Goal: Information Seeking & Learning: Learn about a topic

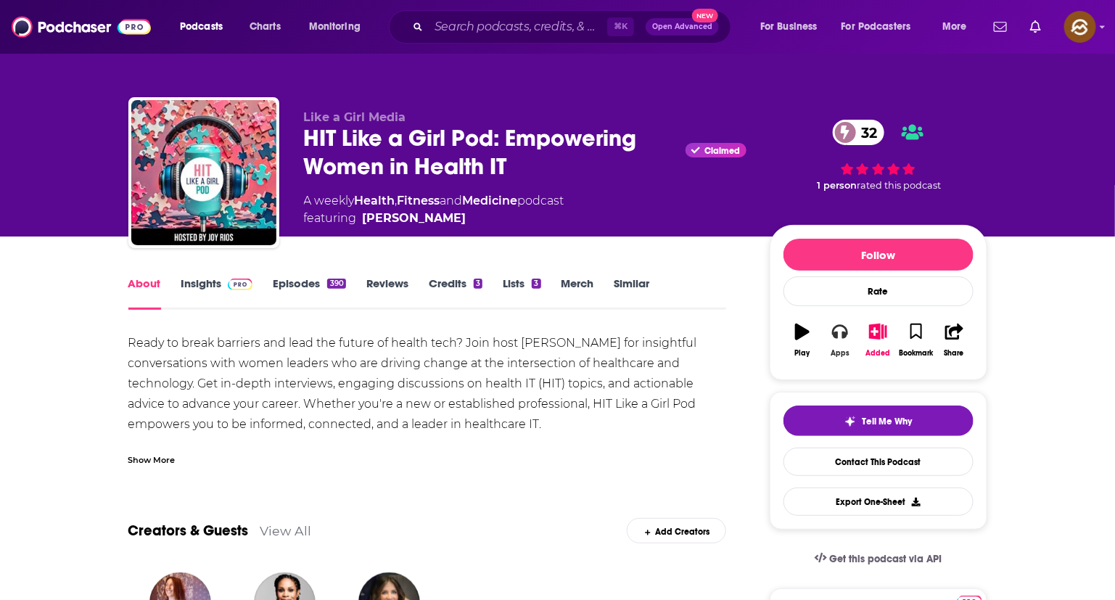
click at [835, 337] on icon "button" at bounding box center [840, 332] width 16 height 15
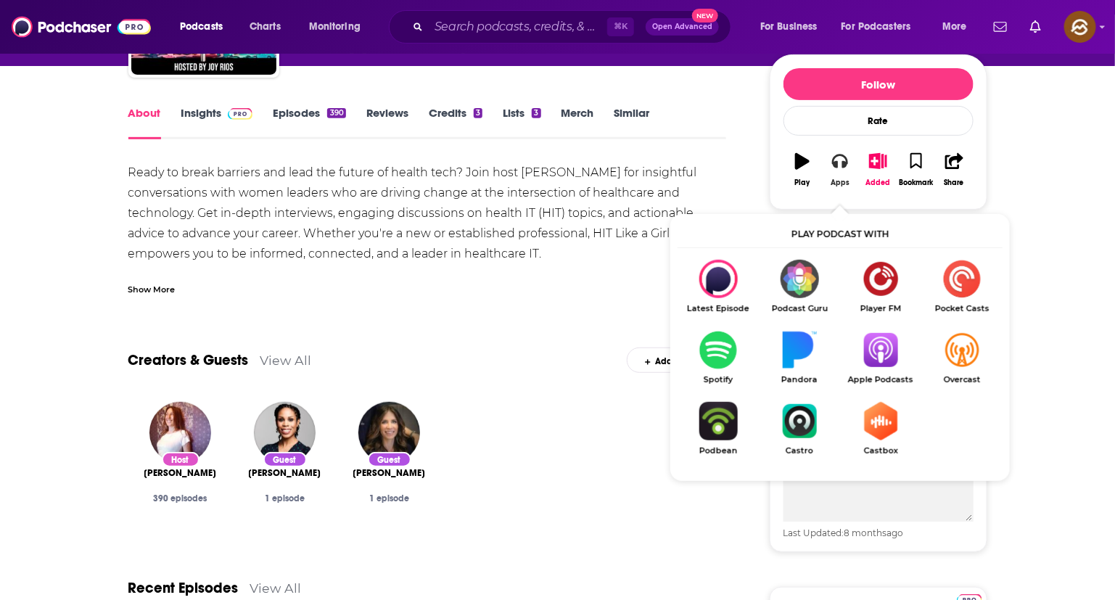
scroll to position [165, 0]
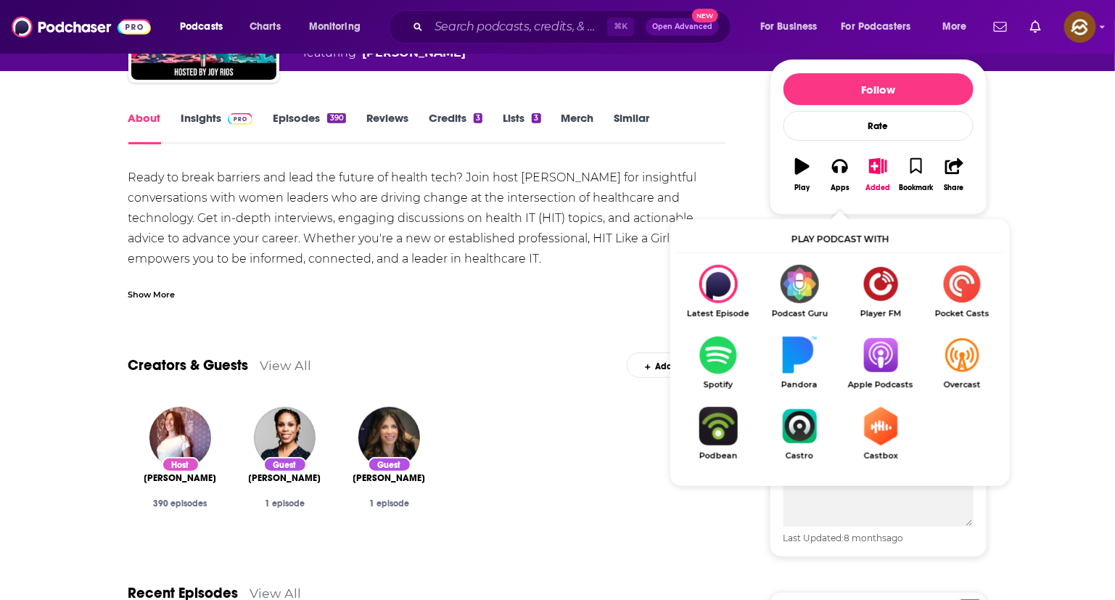
click at [870, 364] on img "Show Listen On dropdown" at bounding box center [880, 355] width 81 height 38
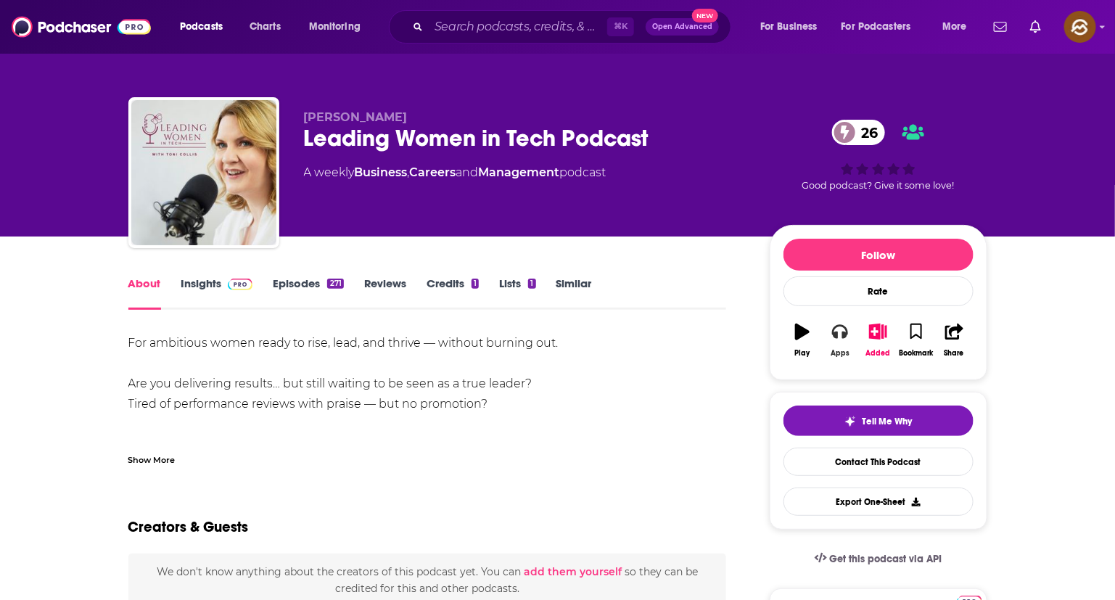
click at [846, 339] on icon "button" at bounding box center [840, 332] width 16 height 15
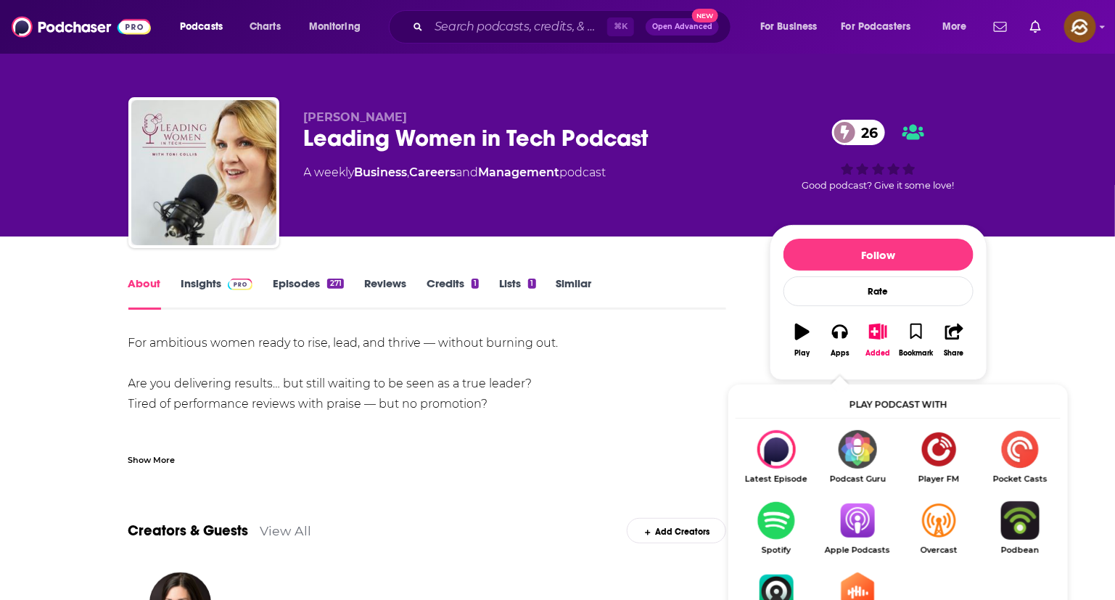
click at [864, 524] on img "Show Listen On dropdown" at bounding box center [857, 520] width 81 height 38
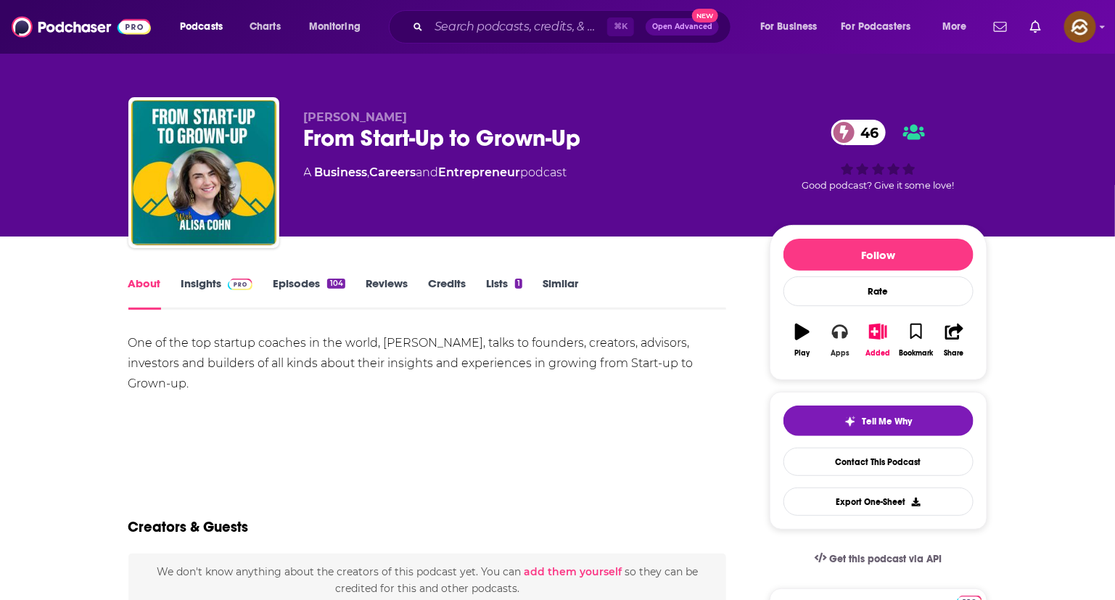
click at [855, 339] on button "Apps" at bounding box center [840, 340] width 38 height 52
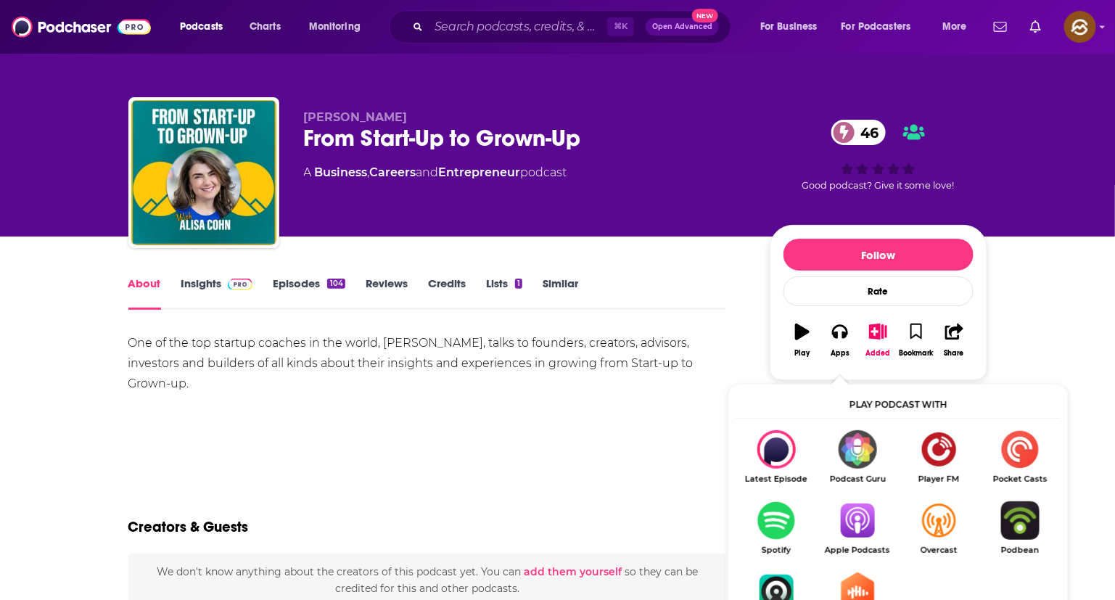
click at [841, 527] on img "Show Listen On dropdown" at bounding box center [857, 520] width 81 height 38
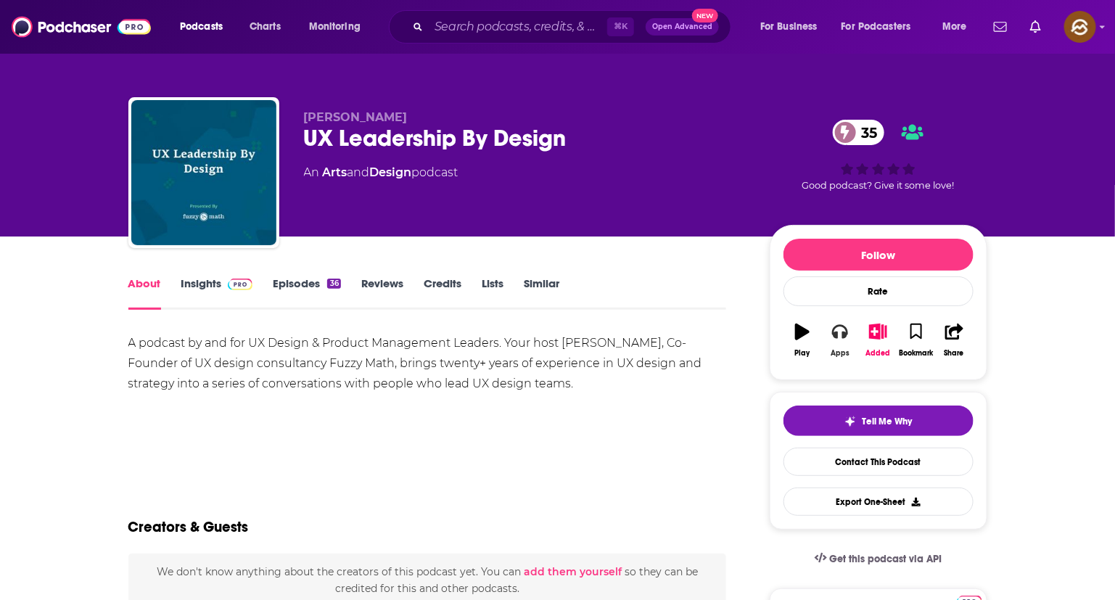
click at [847, 342] on button "Apps" at bounding box center [840, 340] width 38 height 52
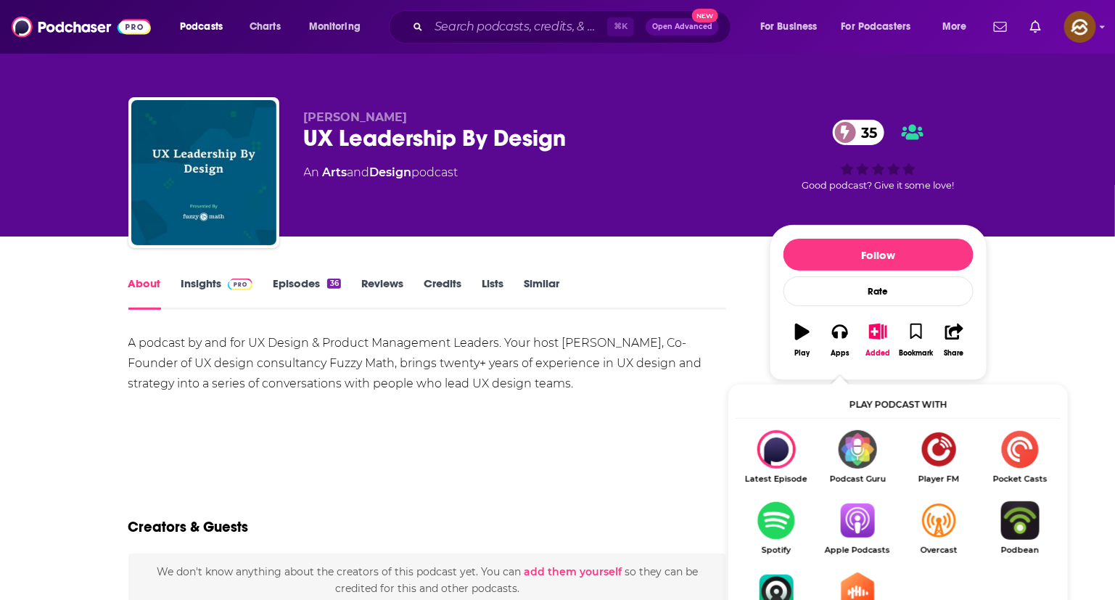
click at [859, 506] on img "Show Listen On dropdown" at bounding box center [857, 520] width 81 height 38
